Goal: Task Accomplishment & Management: Manage account settings

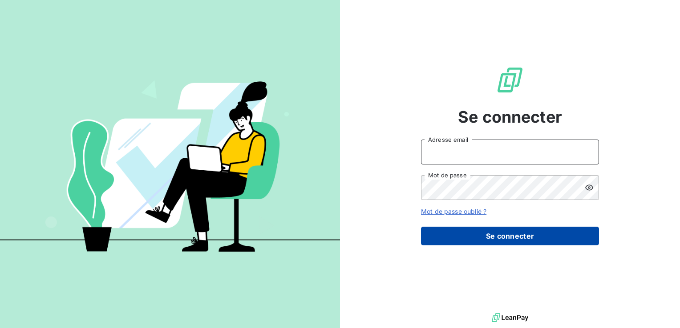
type input "[EMAIL_ADDRESS][DOMAIN_NAME]"
click at [451, 228] on button "Se connecter" at bounding box center [510, 236] width 178 height 19
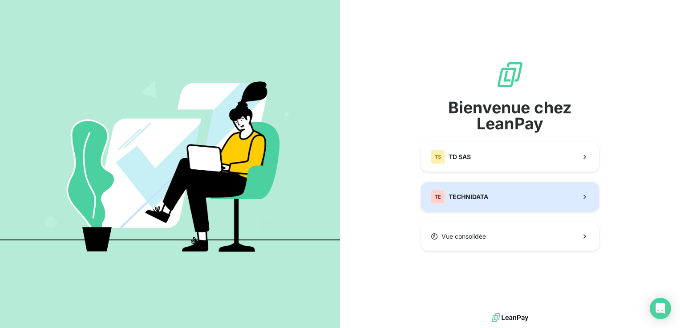
click at [483, 192] on div "TE TECHNIDATA" at bounding box center [459, 197] width 57 height 14
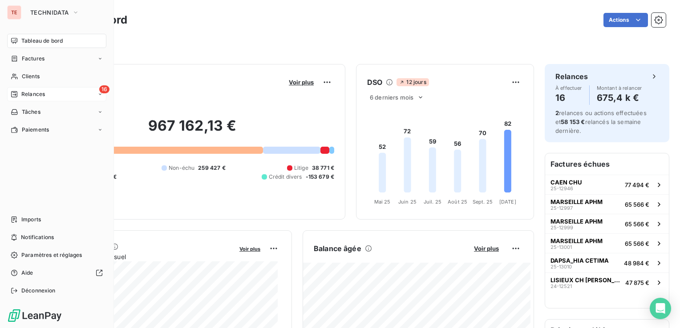
click at [17, 88] on div "16 Relances" at bounding box center [56, 94] width 99 height 14
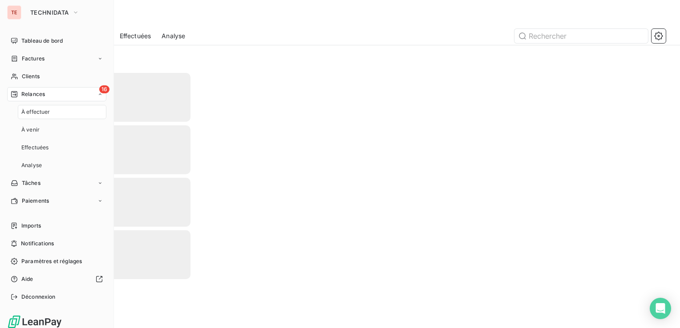
click at [41, 93] on span "Relances" at bounding box center [33, 94] width 24 height 8
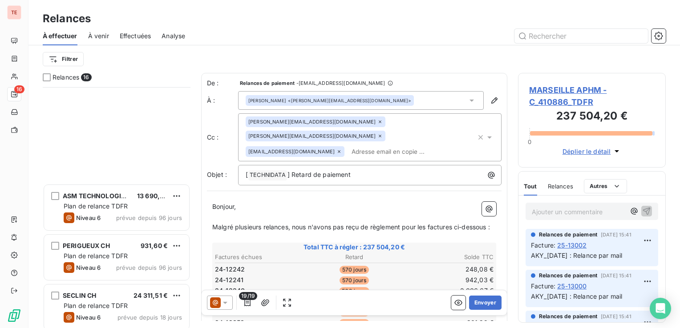
scroll to position [556, 0]
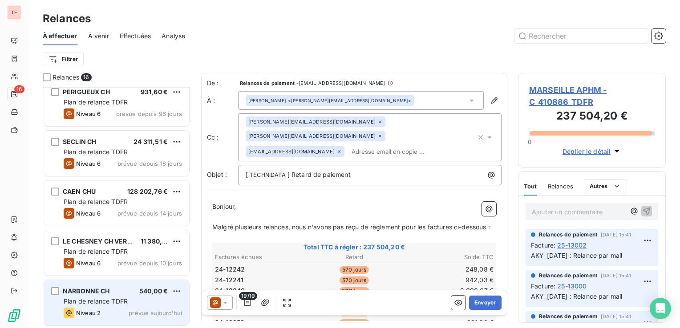
click at [93, 305] on div "Plan de relance TDFR" at bounding box center [123, 301] width 118 height 9
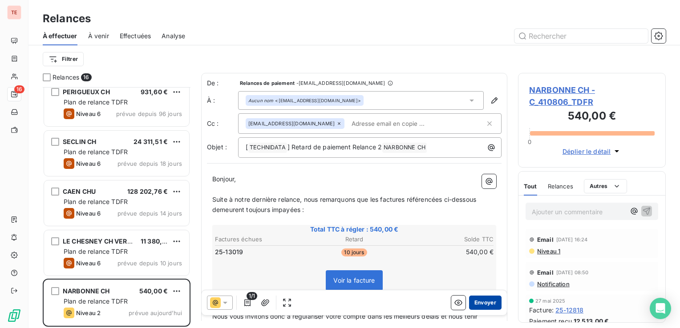
click at [472, 298] on button "Envoyer" at bounding box center [485, 303] width 32 height 14
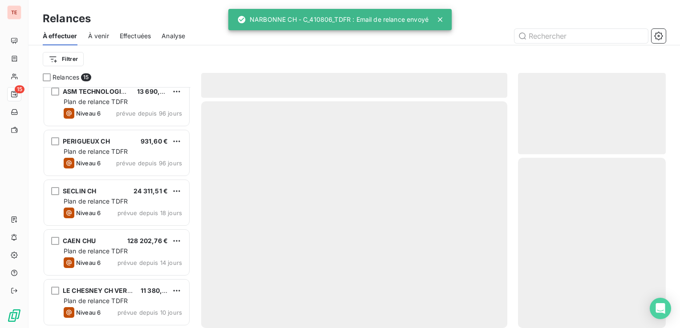
scroll to position [507, 0]
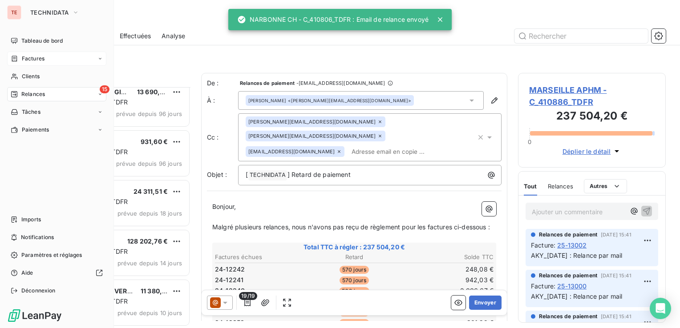
click at [19, 56] on div "Factures" at bounding box center [28, 59] width 34 height 8
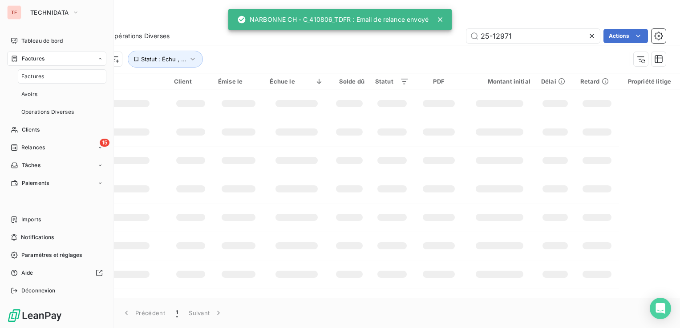
click at [30, 60] on span "Factures" at bounding box center [33, 59] width 23 height 8
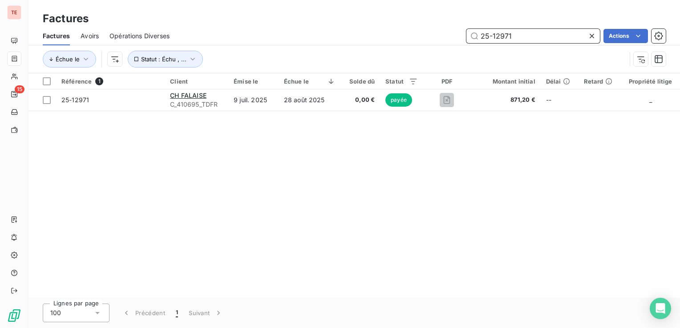
drag, startPoint x: 538, startPoint y: 32, endPoint x: 458, endPoint y: 37, distance: 80.2
click at [458, 37] on div "25-12971 Actions" at bounding box center [423, 36] width 486 height 14
type input "ROCHE"
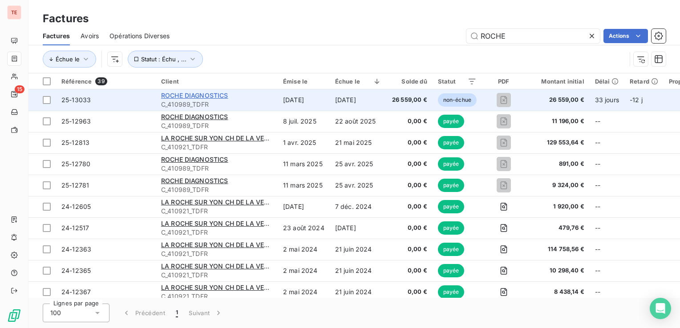
click at [205, 94] on span "ROCHE DIAGNOSTICS" at bounding box center [194, 96] width 67 height 8
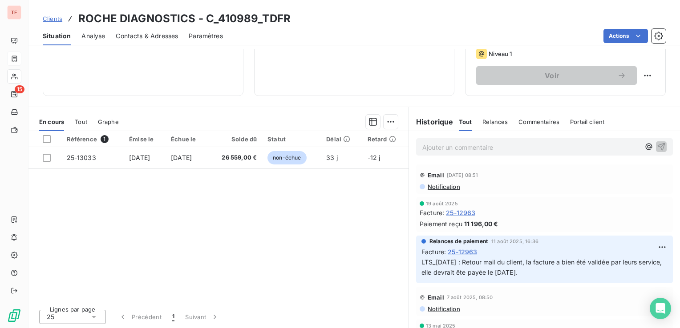
click at [436, 154] on div "Ajouter un commentaire ﻿" at bounding box center [544, 146] width 257 height 17
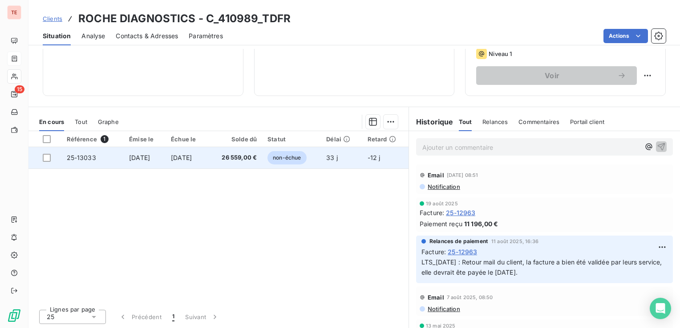
click at [243, 156] on span "26 559,00 €" at bounding box center [235, 158] width 44 height 9
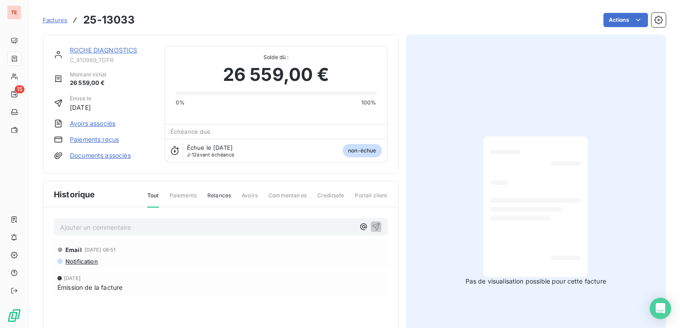
click at [140, 213] on div "Ajouter un commentaire ﻿ Email [DATE] 08:51 Notification [DATE] Émission de la …" at bounding box center [220, 270] width 355 height 124
drag, startPoint x: 132, startPoint y: 223, endPoint x: 137, endPoint y: 214, distance: 10.8
click at [132, 223] on p "Ajouter un commentaire ﻿" at bounding box center [207, 227] width 295 height 11
click at [129, 227] on p "MCO_[DATE] :" at bounding box center [207, 227] width 295 height 10
